Goal: Information Seeking & Learning: Learn about a topic

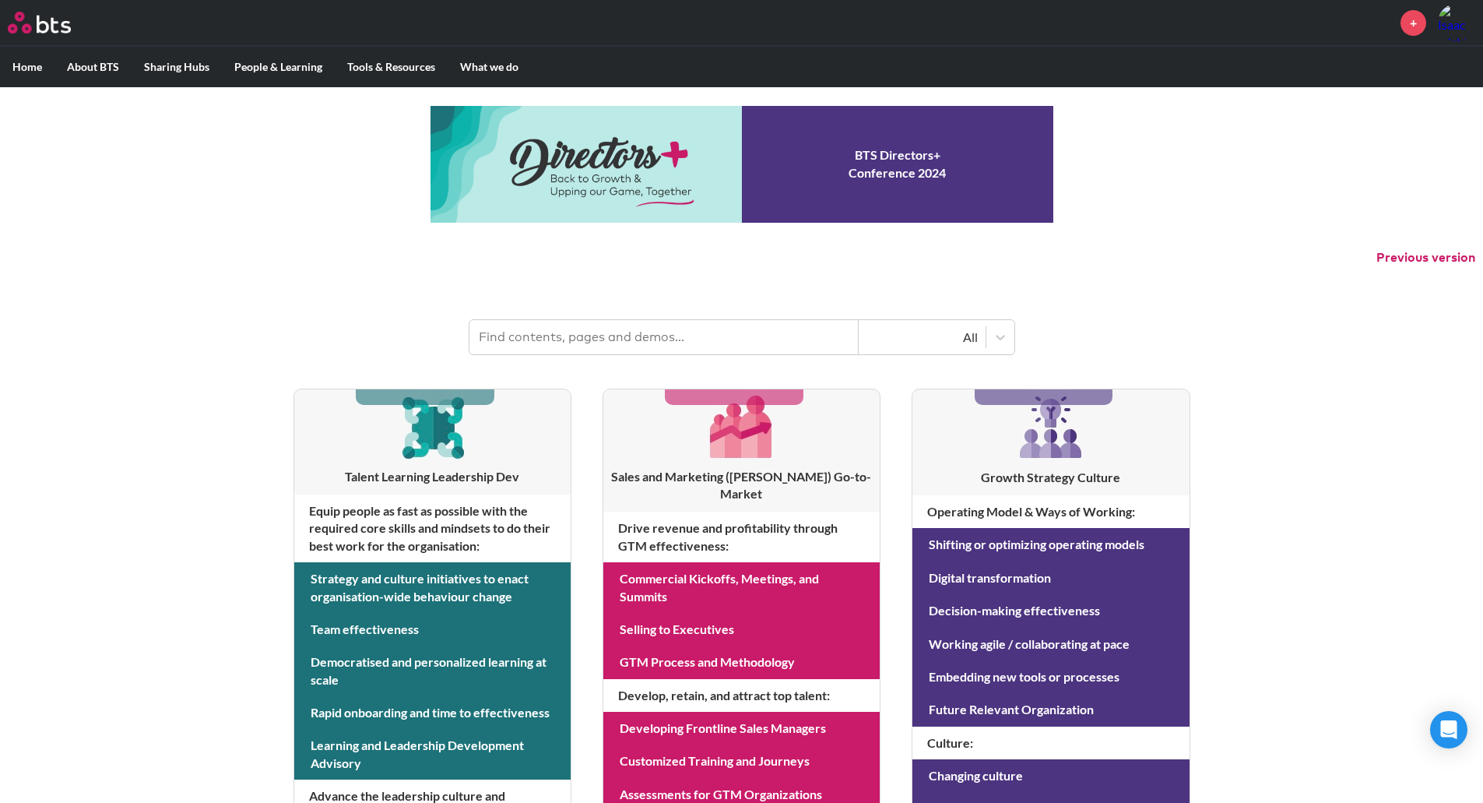
click at [574, 335] on input "text" at bounding box center [663, 337] width 389 height 34
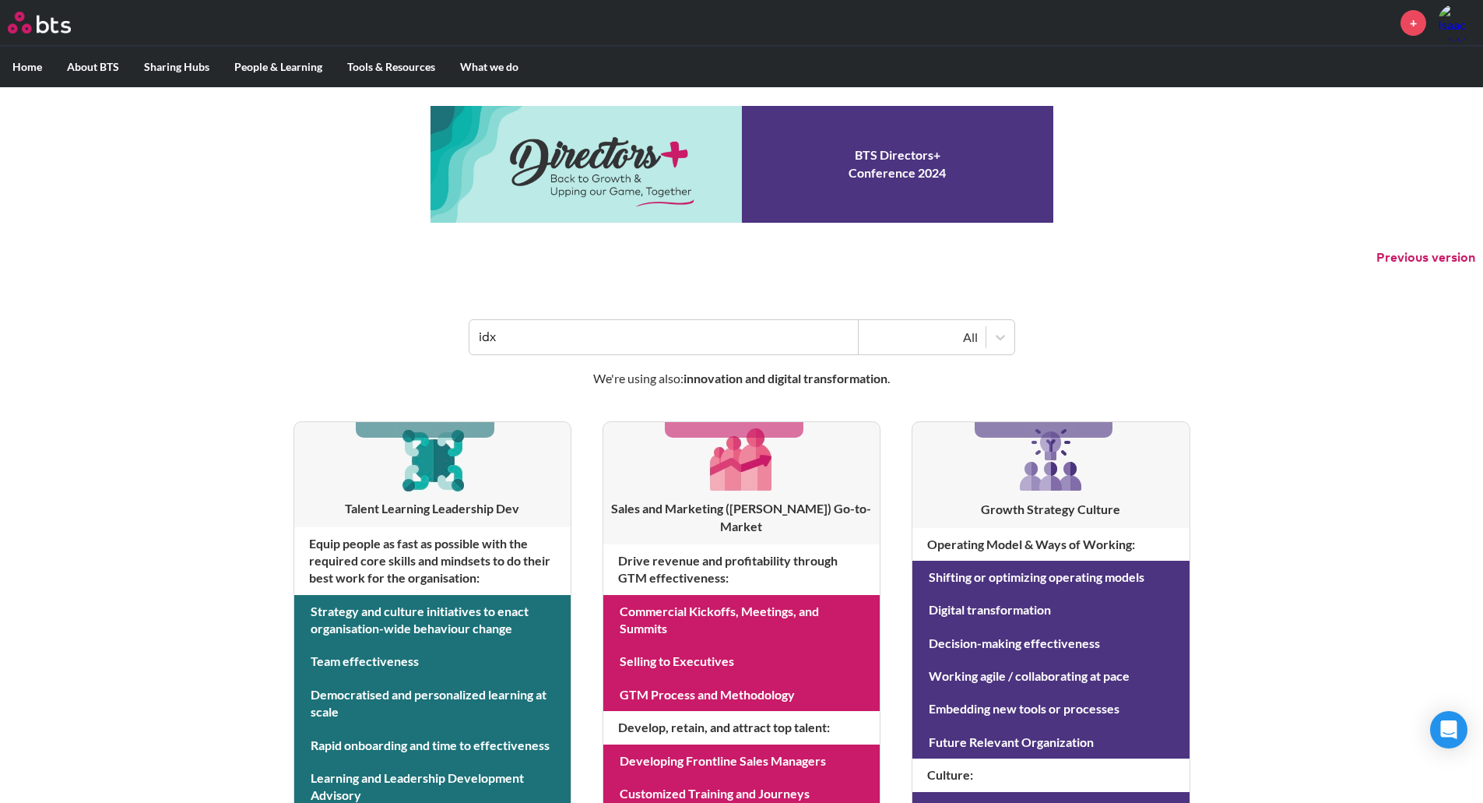
type input "idx"
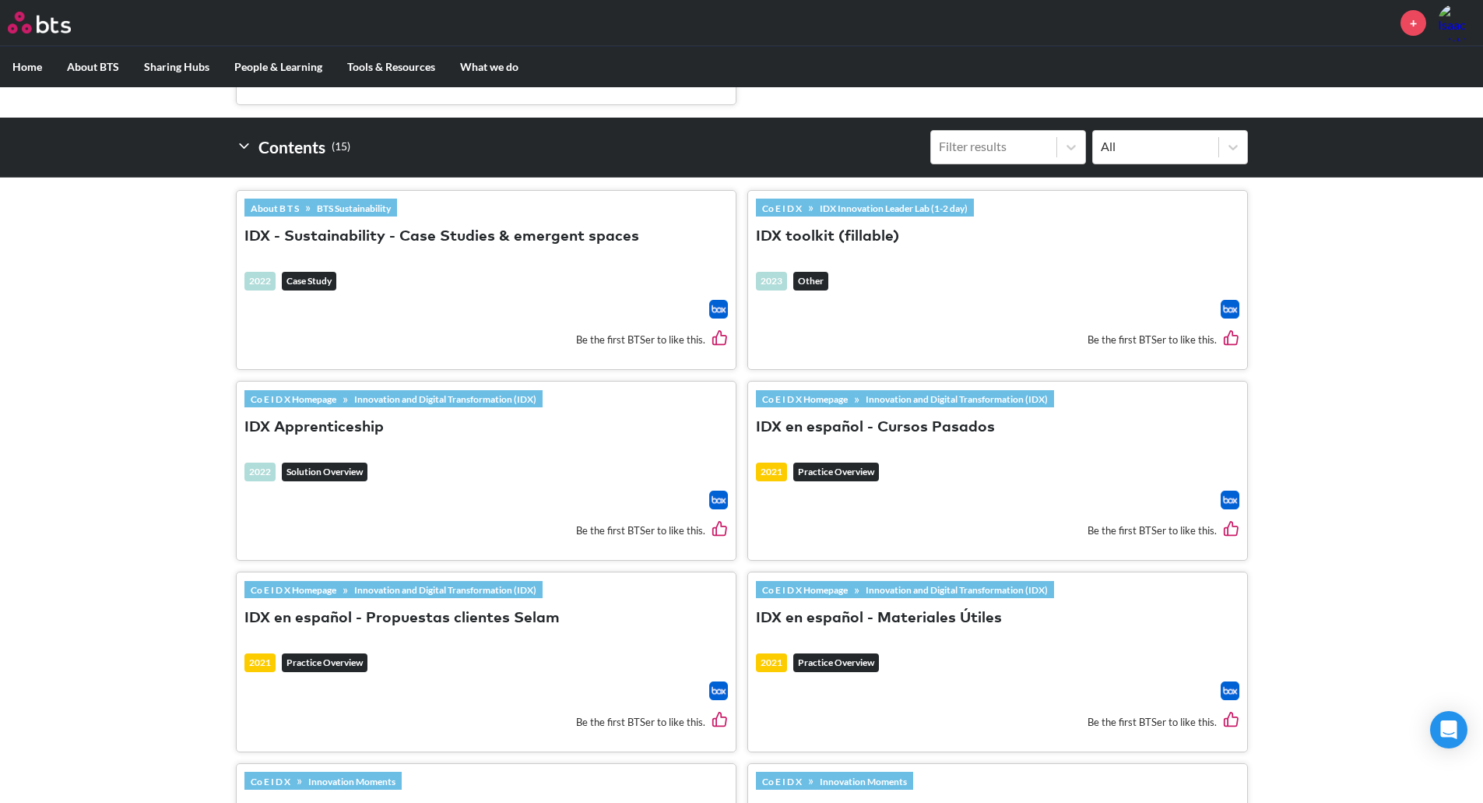
scroll to position [623, 0]
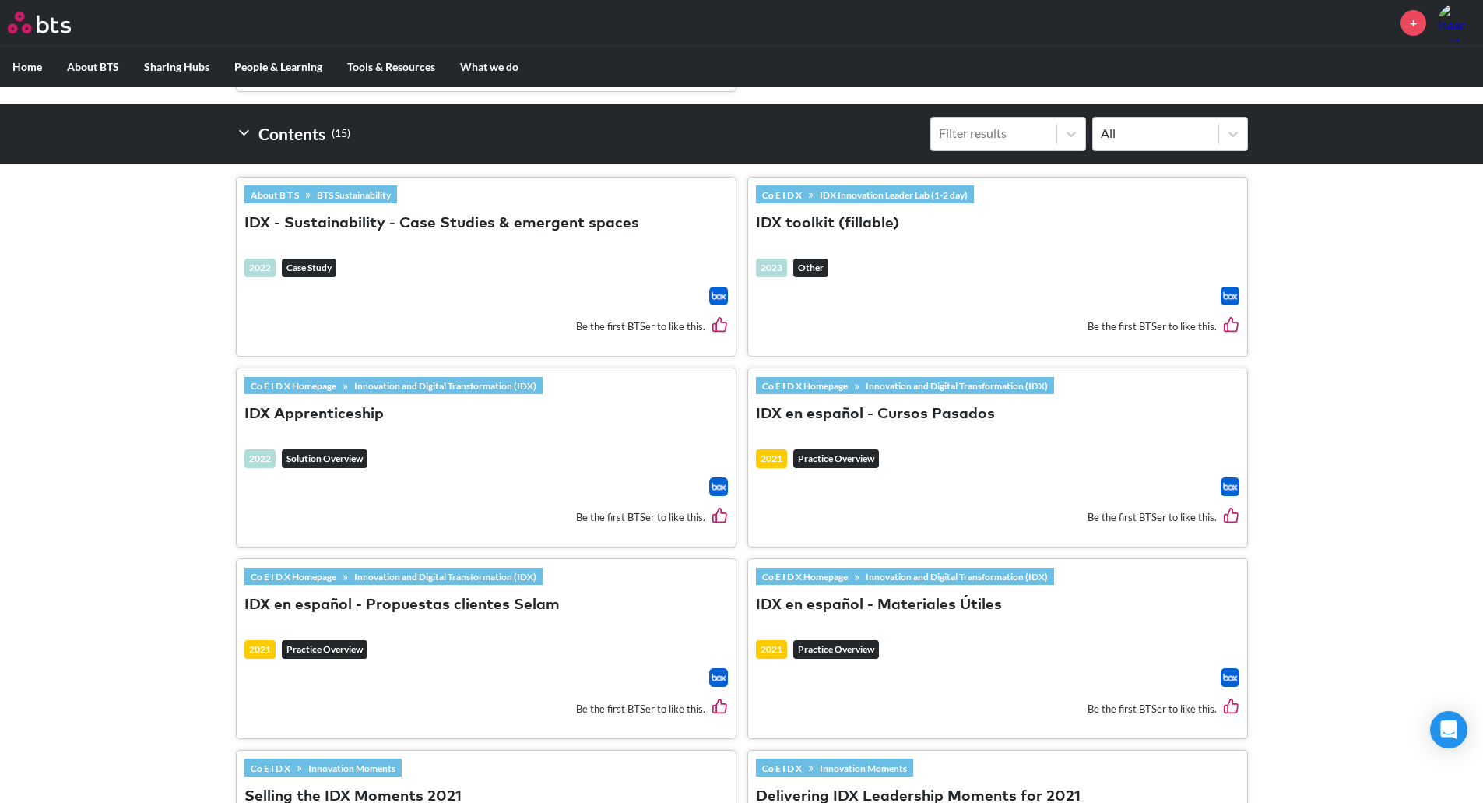
click at [845, 228] on button "IDX toolkit (fillable)" at bounding box center [827, 223] width 143 height 21
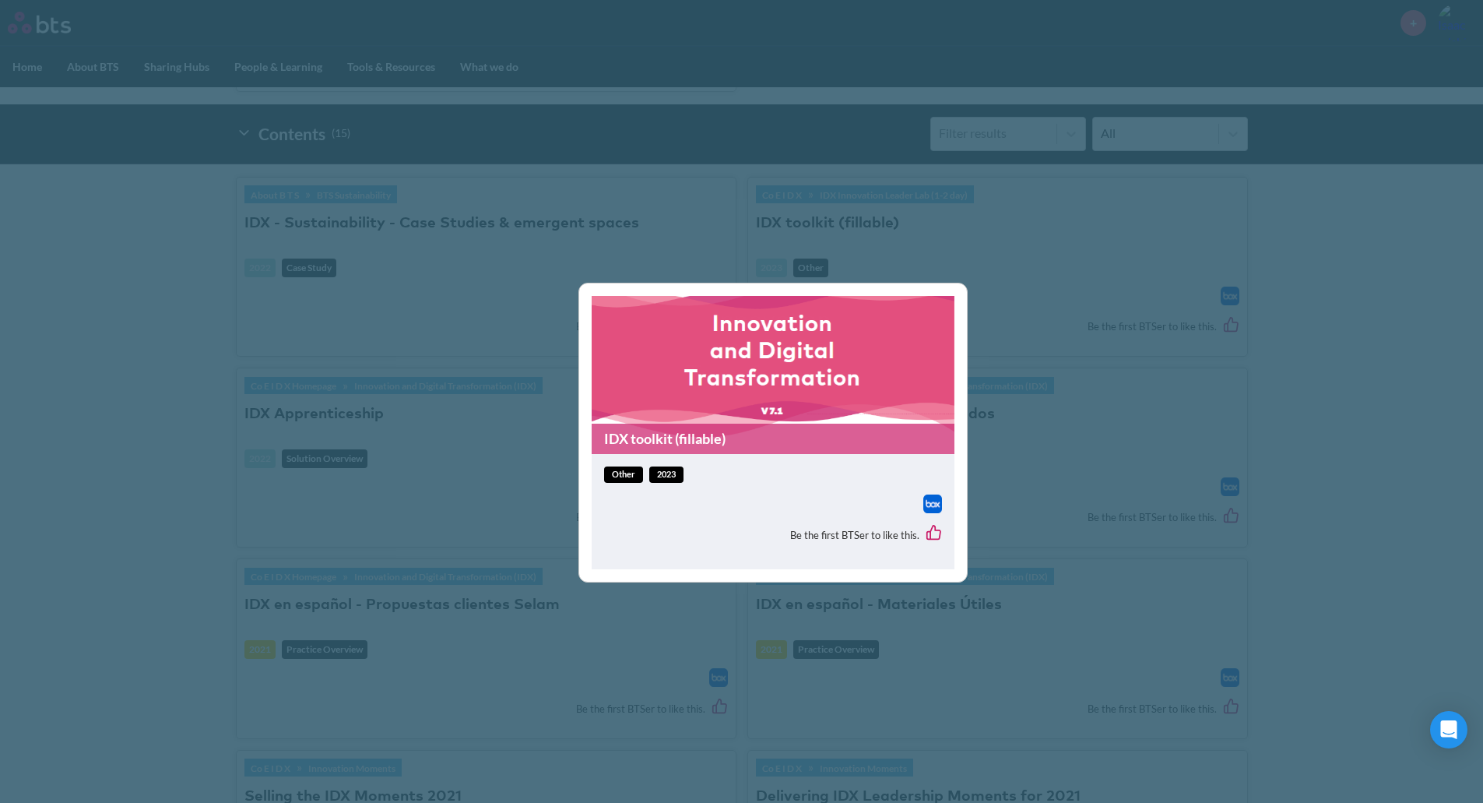
click at [673, 439] on link "IDX toolkit (fillable)" at bounding box center [773, 438] width 363 height 30
click at [1027, 504] on div "IDX toolkit (fillable) other 2023 Be the first BTSer to like this." at bounding box center [741, 401] width 1483 height 803
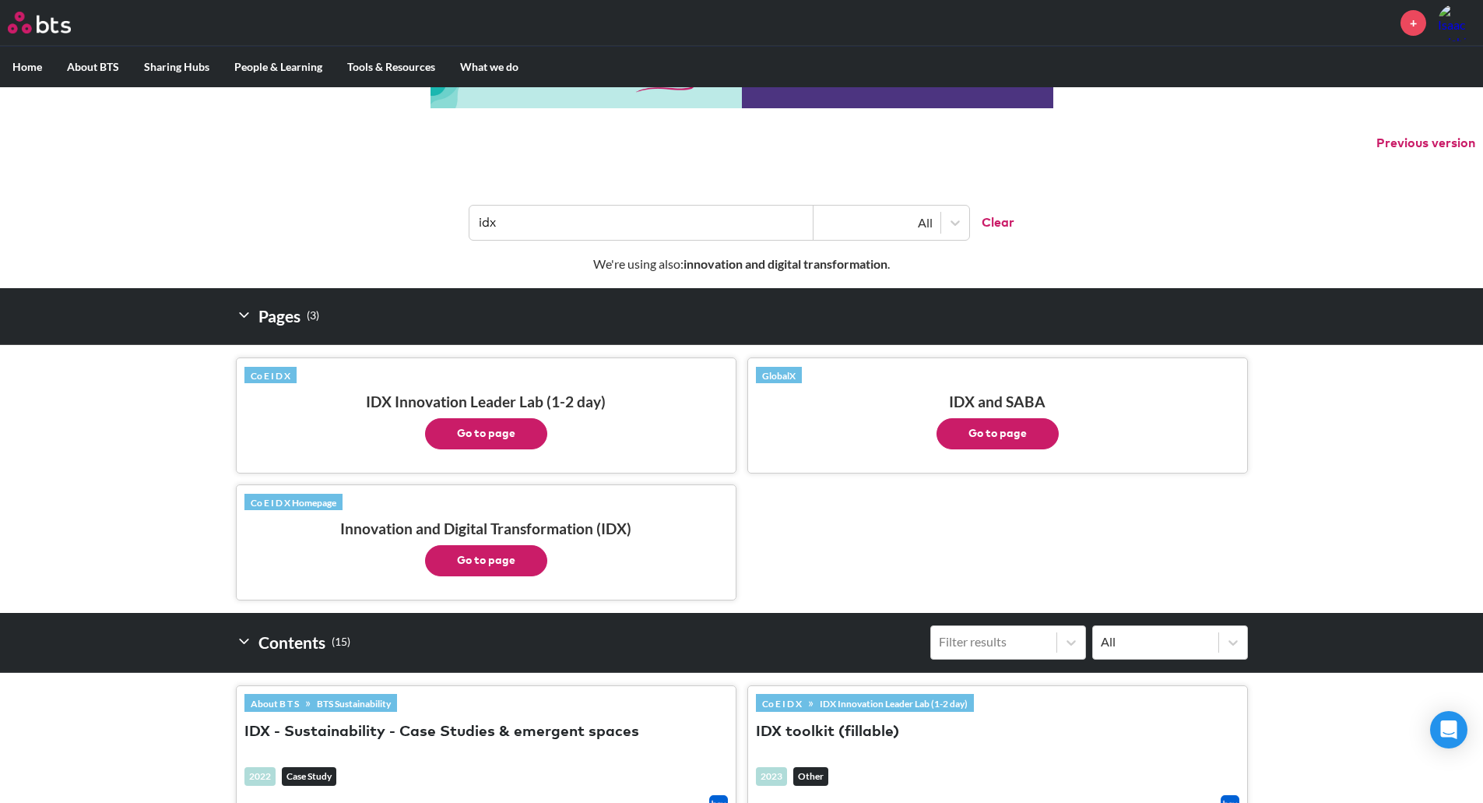
scroll to position [0, 0]
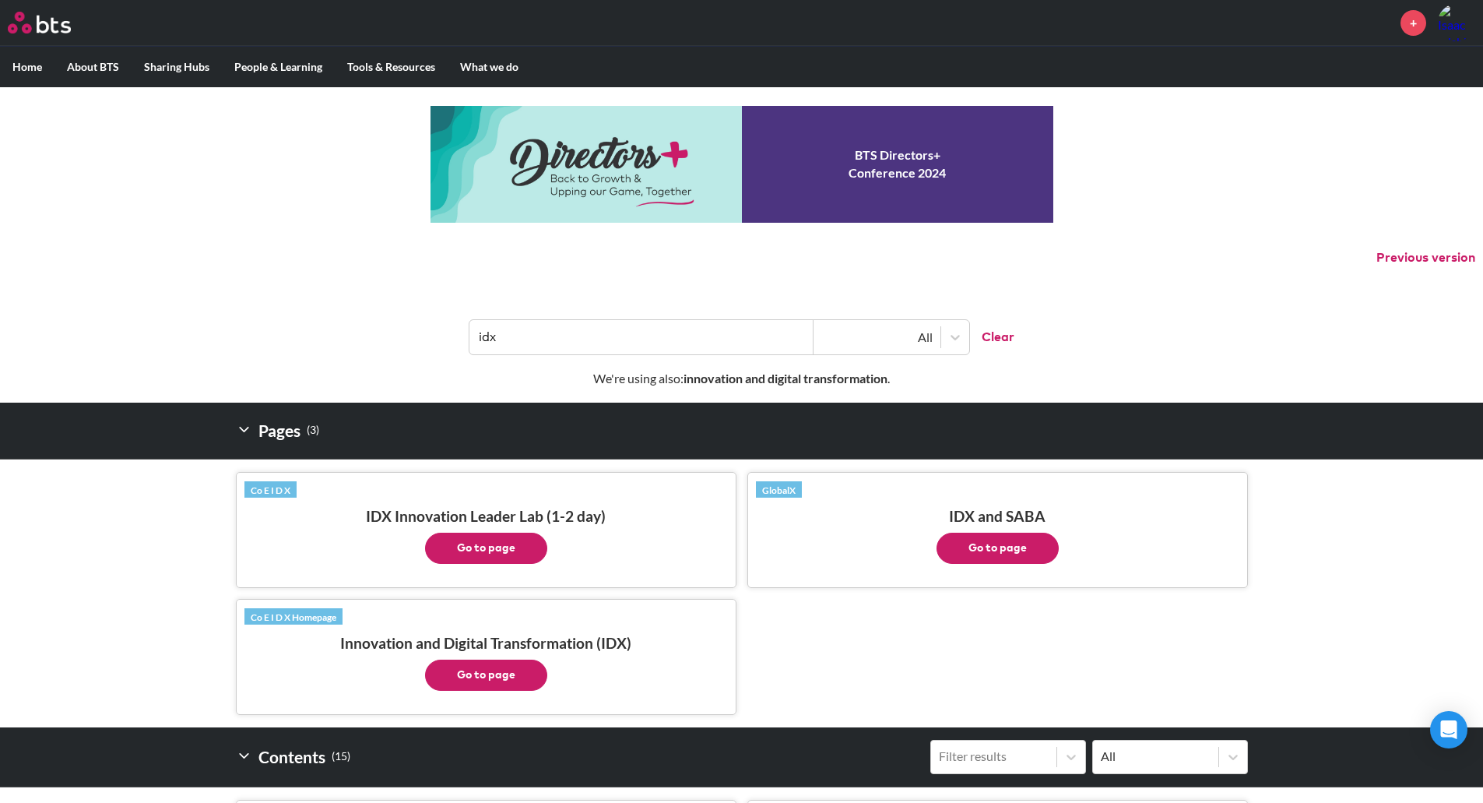
click at [636, 344] on input "idx" at bounding box center [641, 337] width 344 height 34
click at [511, 545] on button "Go to page" at bounding box center [486, 547] width 122 height 31
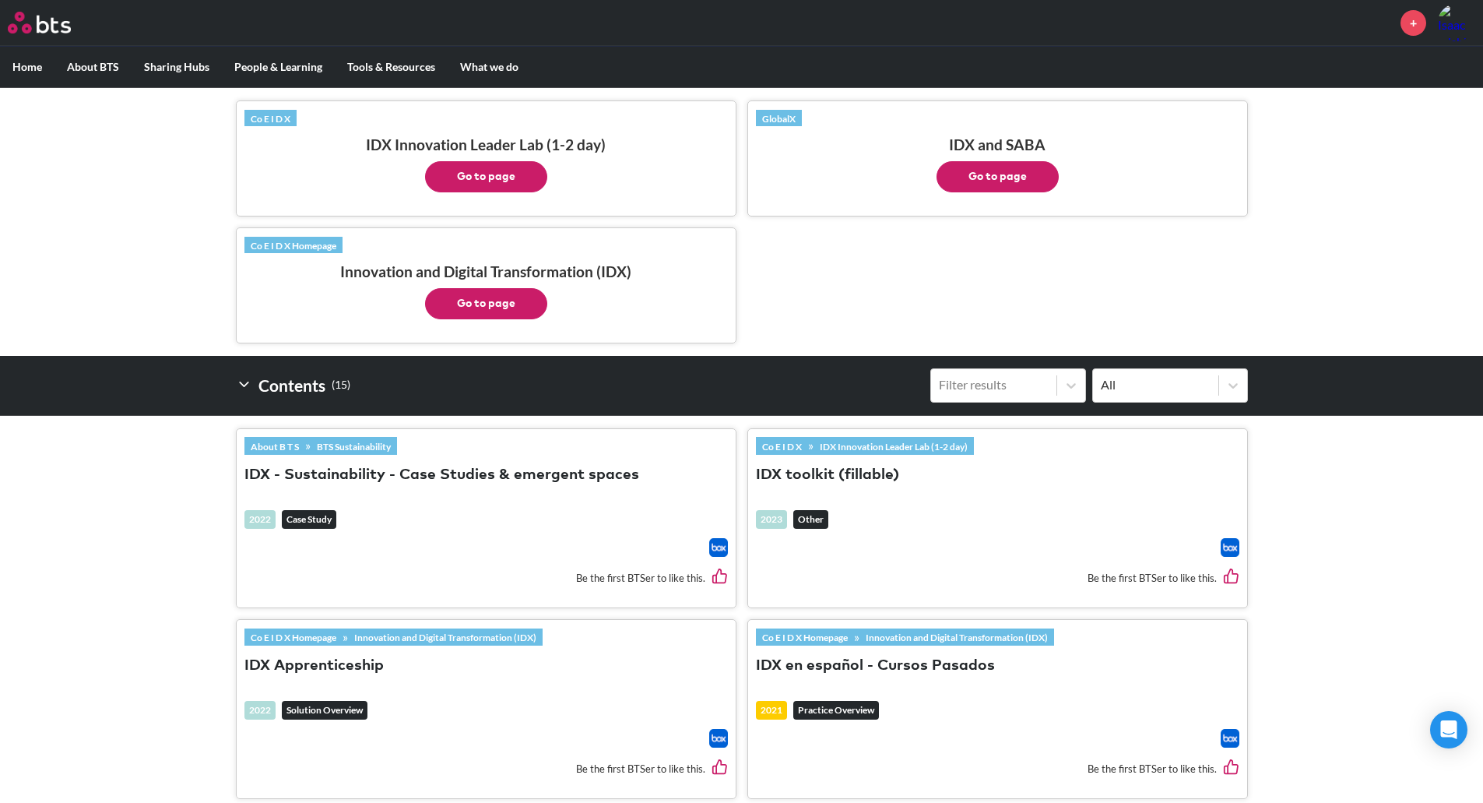
scroll to position [467, 0]
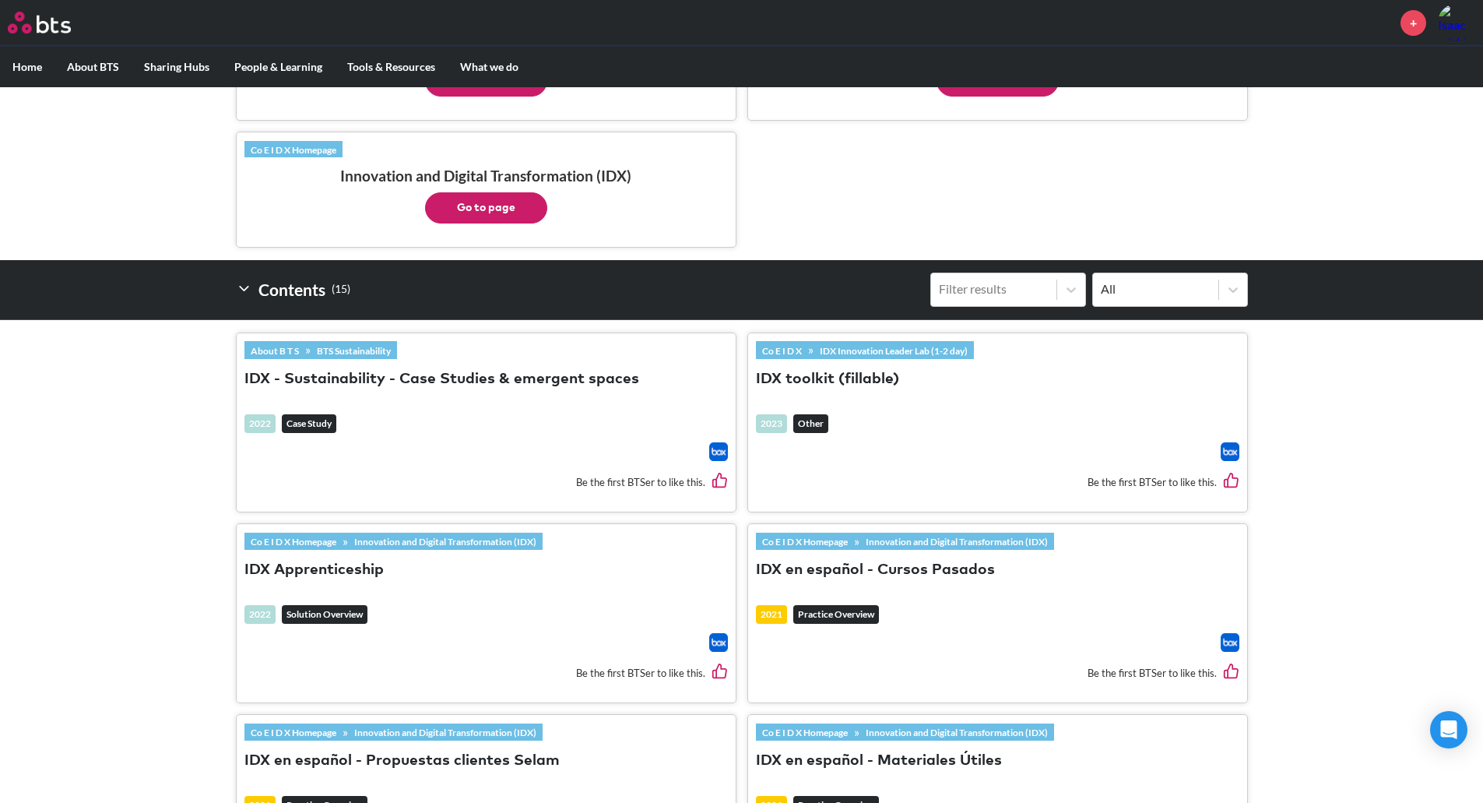
click at [490, 223] on button "Go to page" at bounding box center [486, 207] width 122 height 31
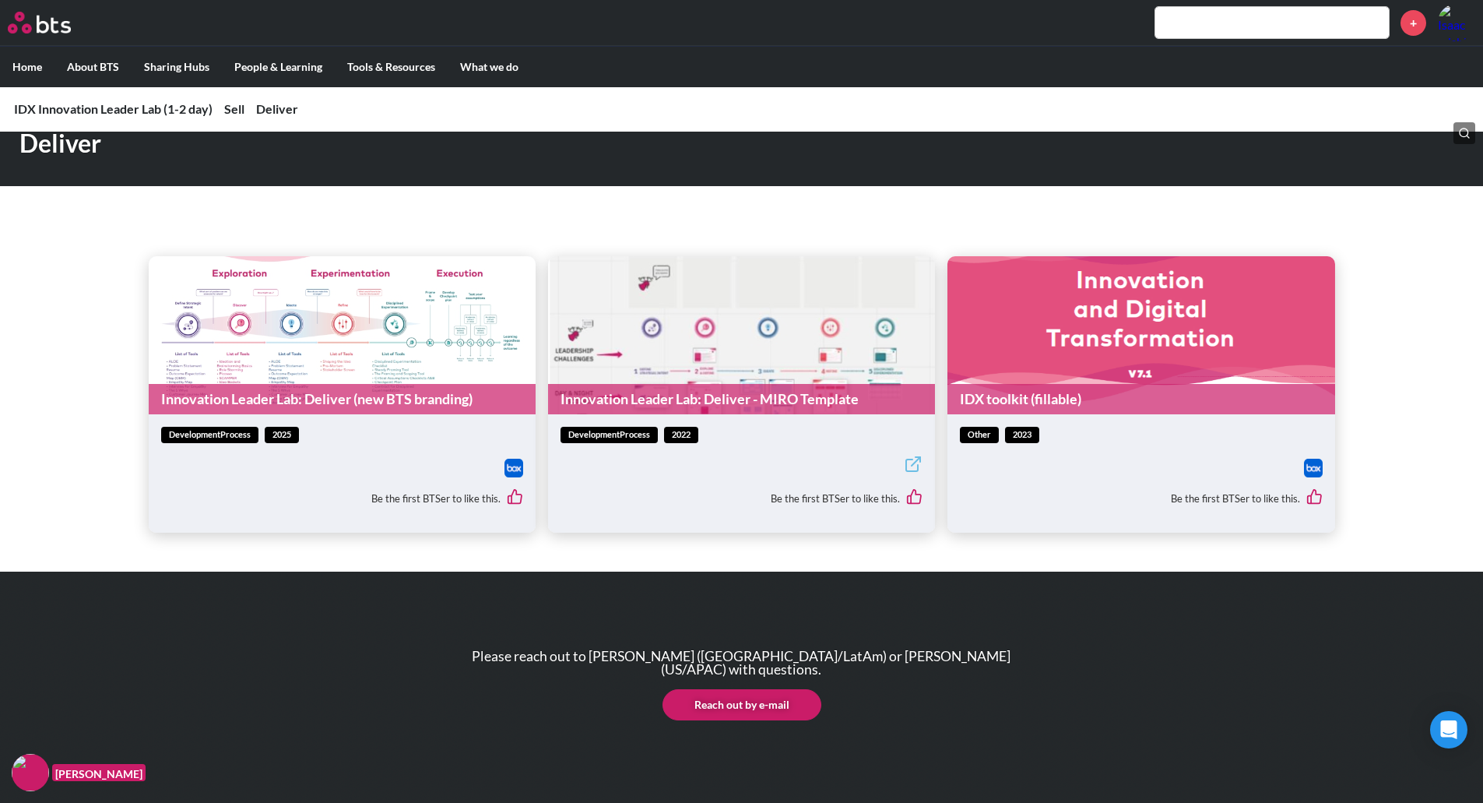
scroll to position [1168, 0]
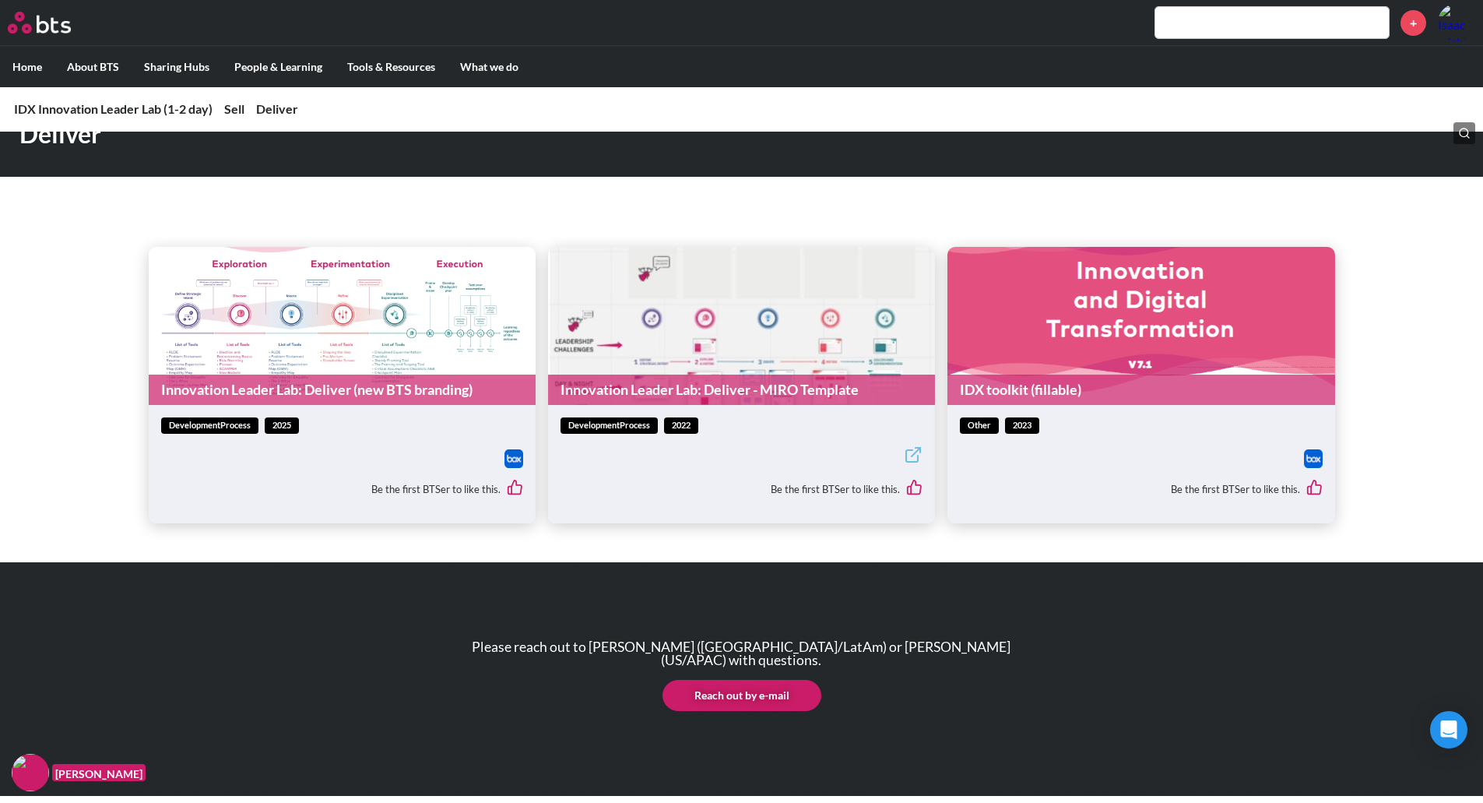
click at [1100, 387] on link "IDX toolkit (fillable)" at bounding box center [1140, 389] width 387 height 30
click at [369, 386] on link "Innovation Leader Lab: Deliver (new BTS branding)" at bounding box center [342, 389] width 387 height 30
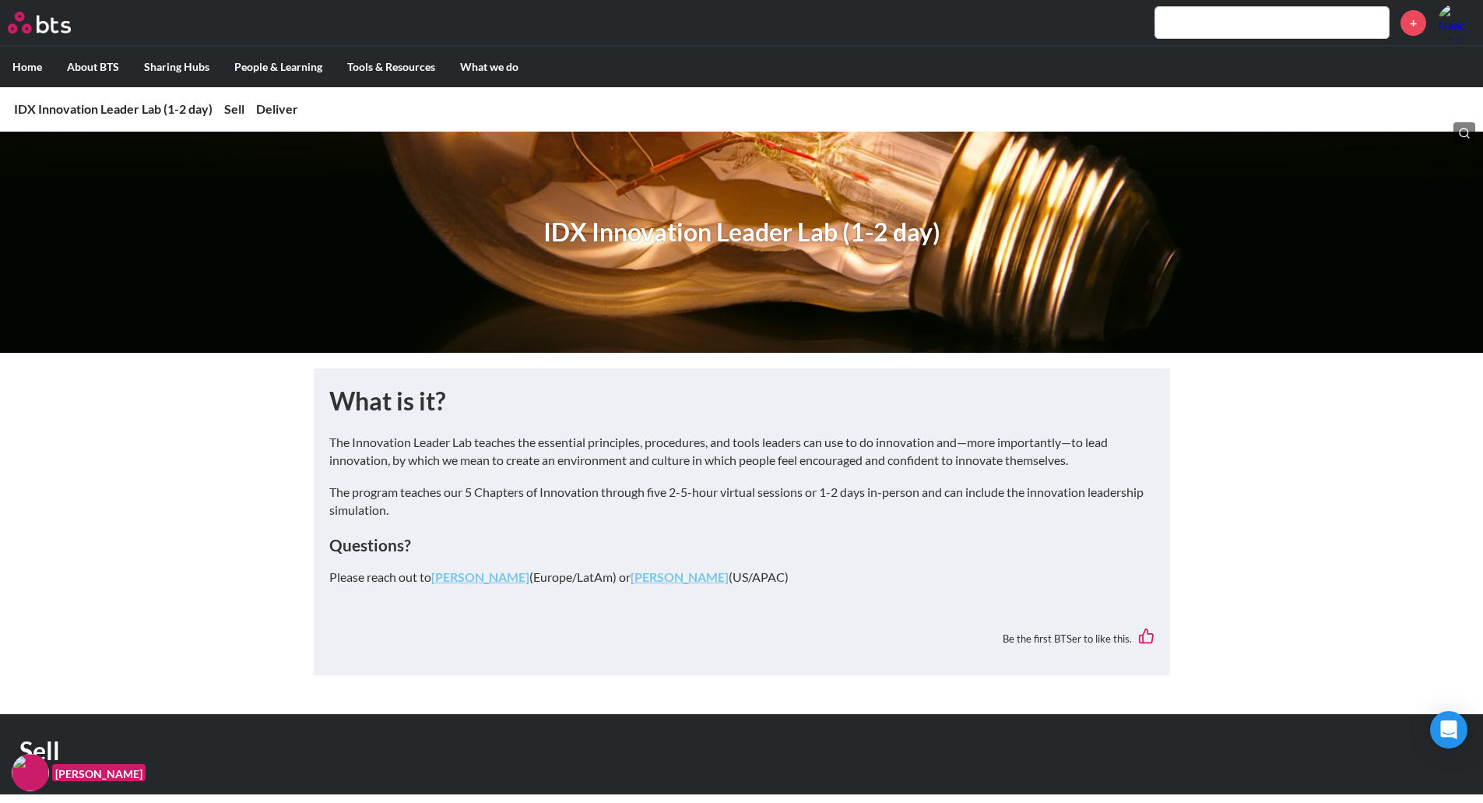
scroll to position [0, 0]
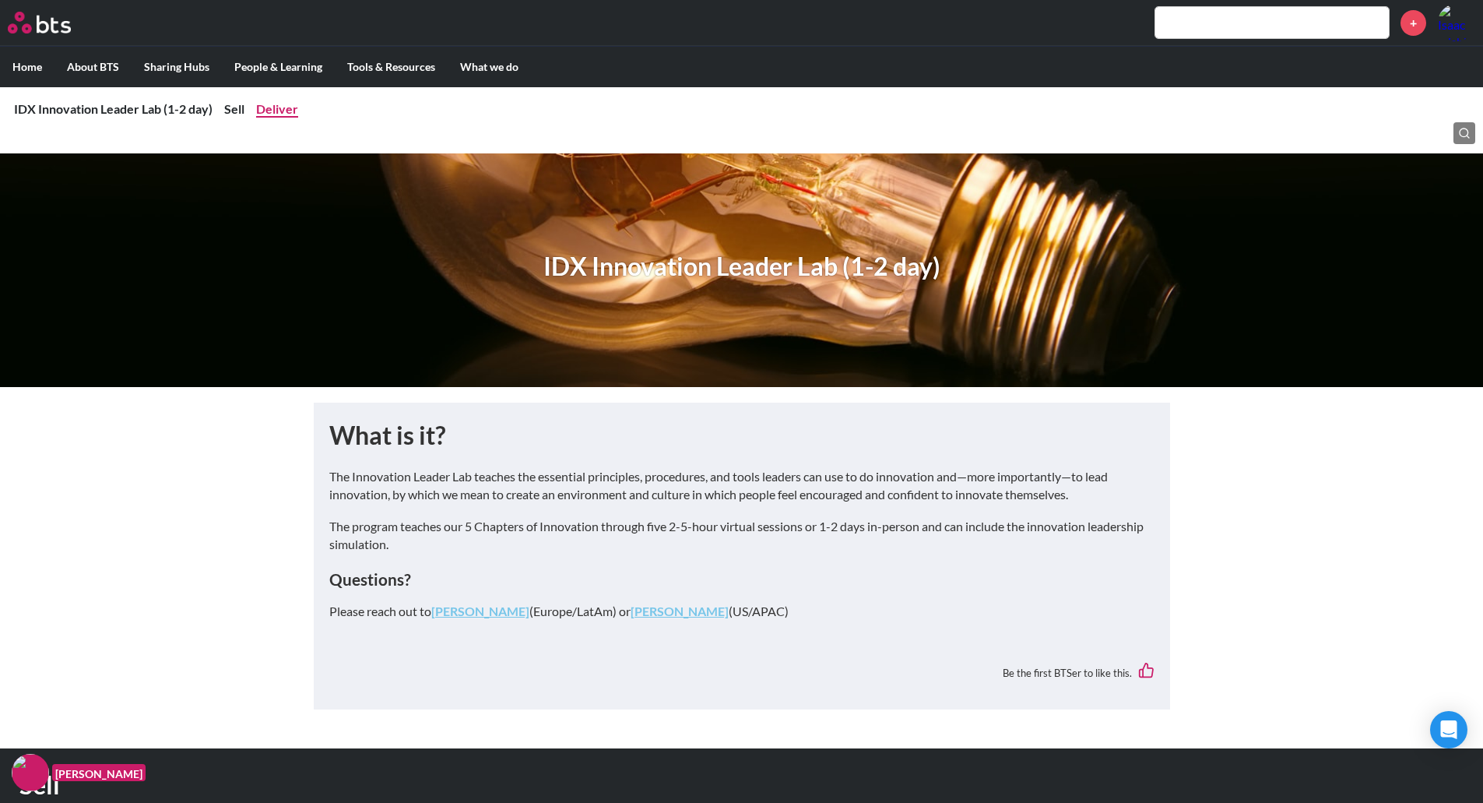
click at [283, 111] on link "Deliver" at bounding box center [277, 108] width 42 height 15
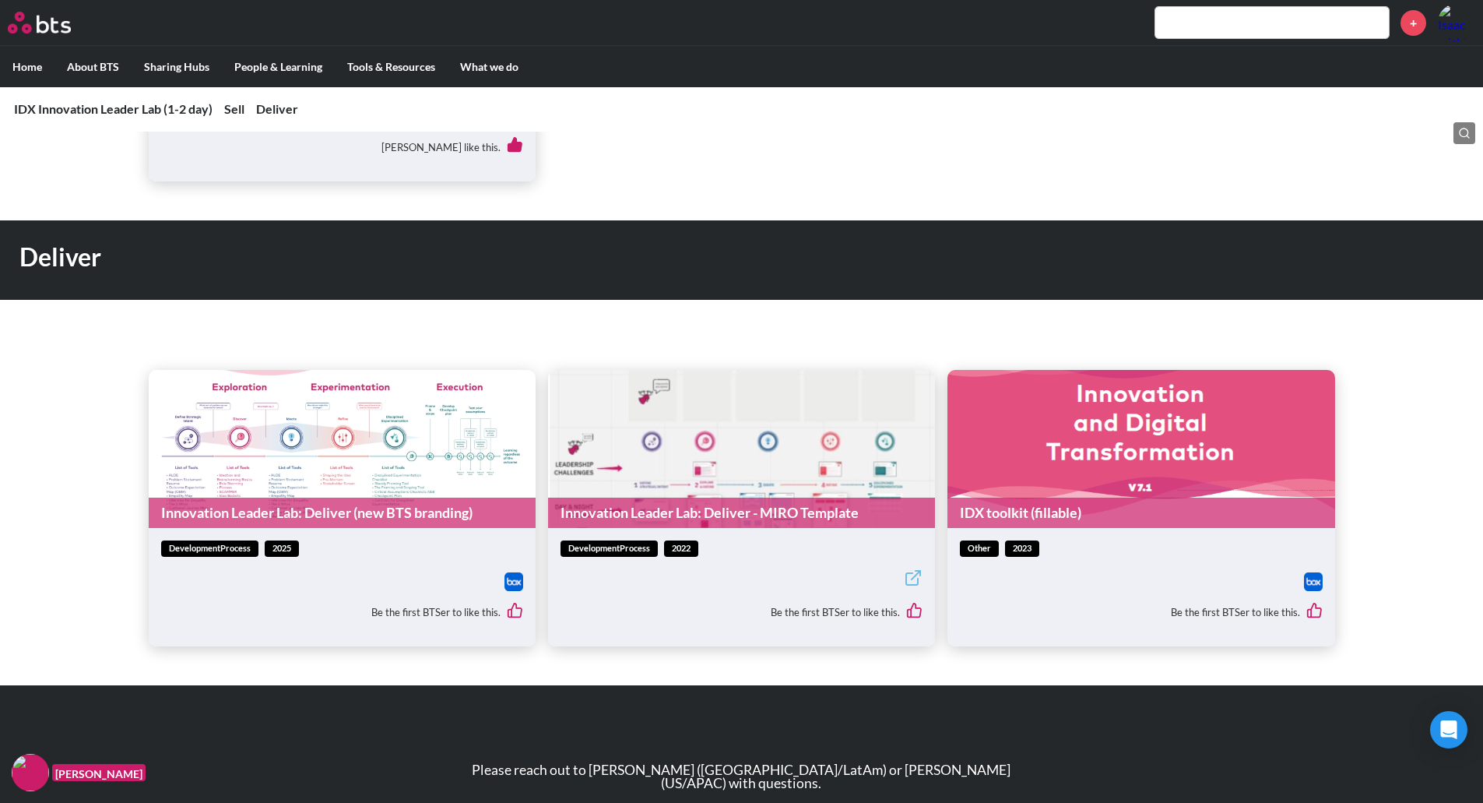
scroll to position [1070, 0]
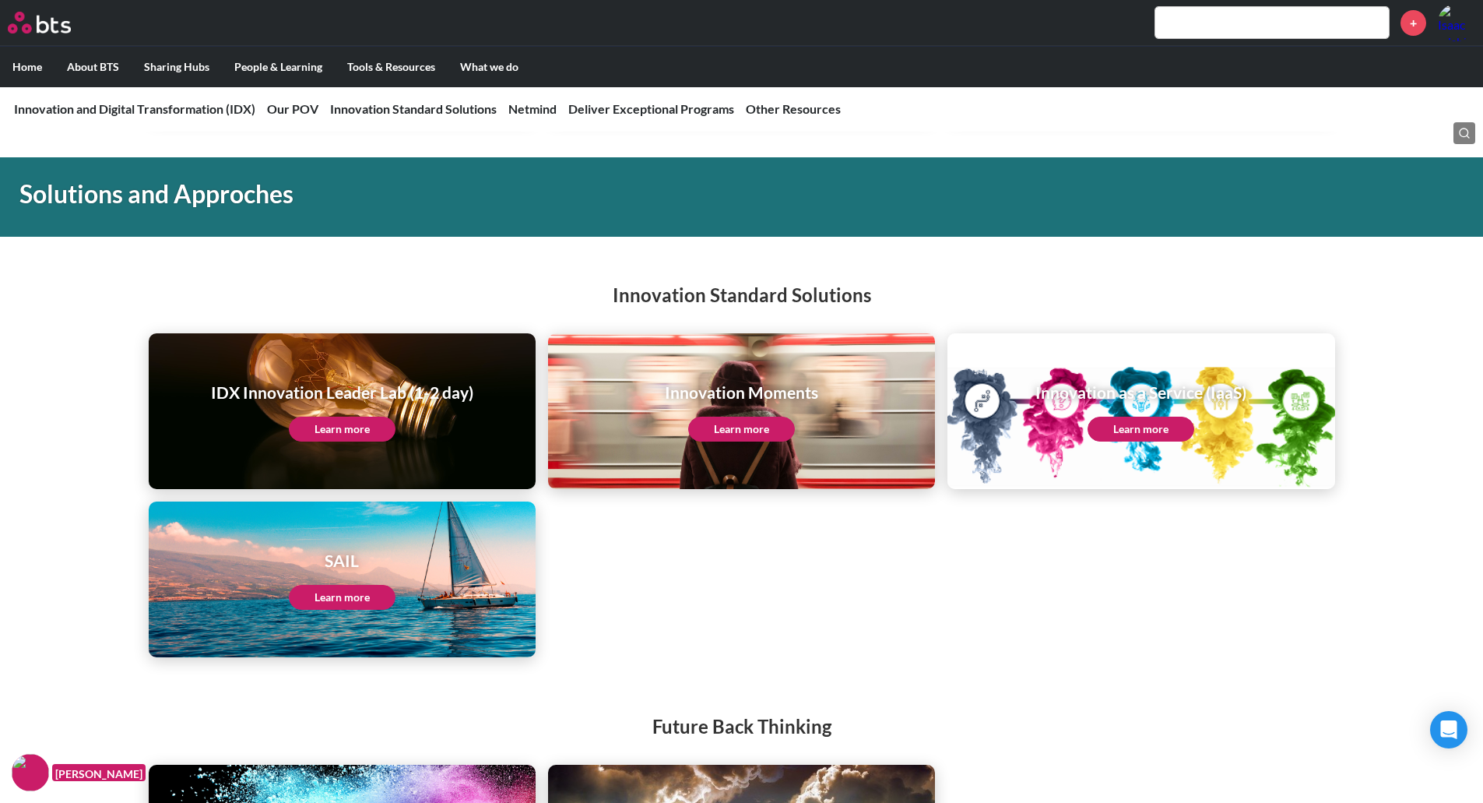
scroll to position [1667, 0]
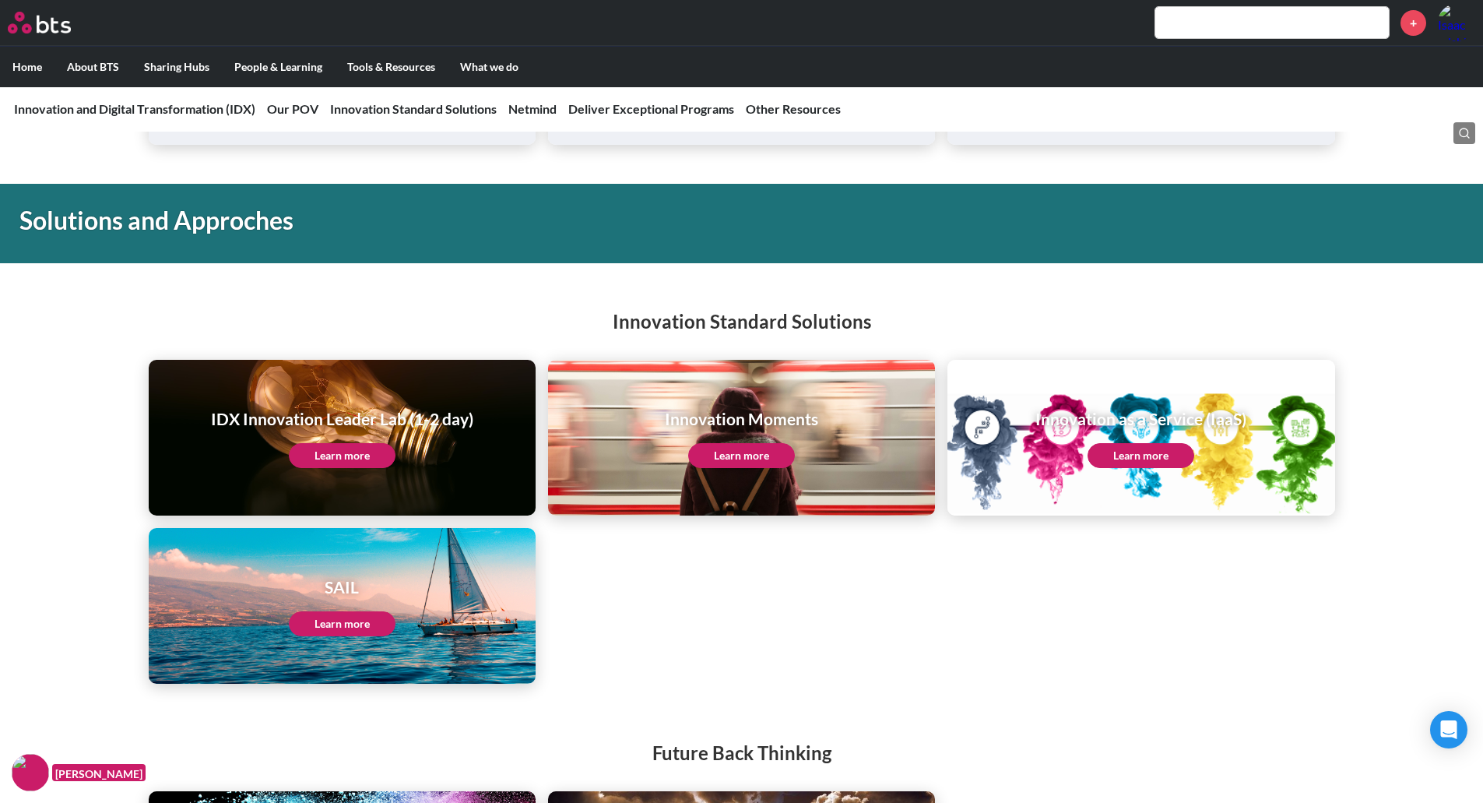
click at [362, 463] on link "Learn more" at bounding box center [342, 455] width 107 height 25
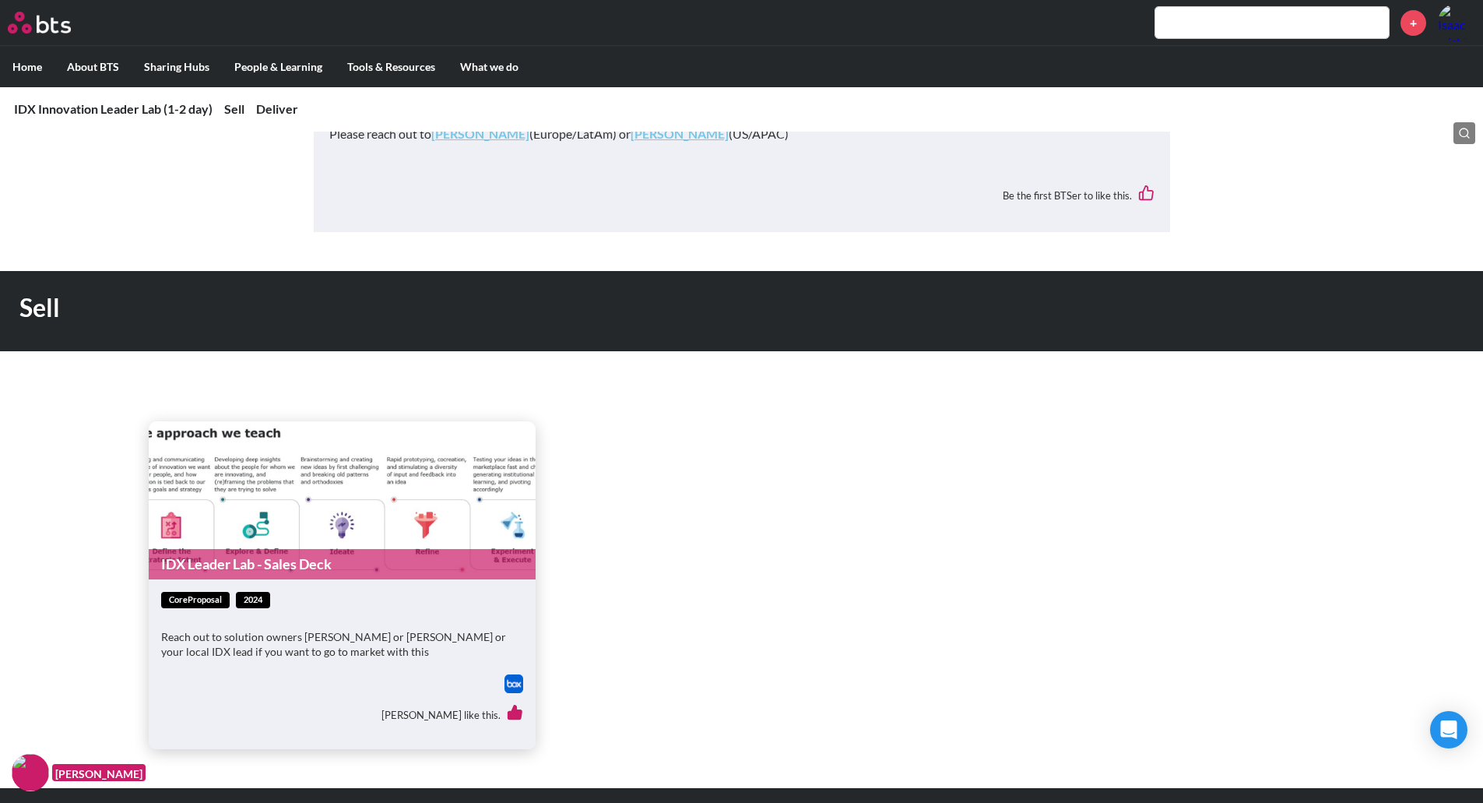
scroll to position [241, 0]
